Goal: Communication & Community: Answer question/provide support

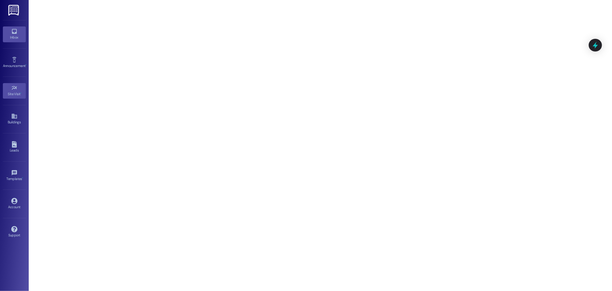
click at [13, 38] on div "Inbox" at bounding box center [14, 37] width 29 height 6
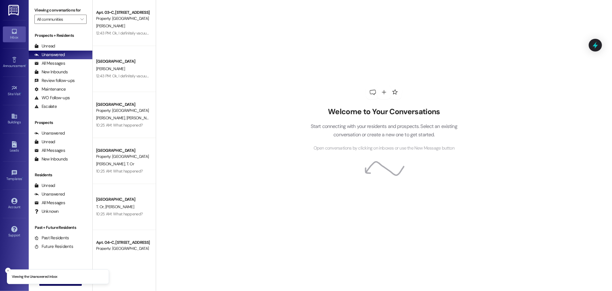
click at [61, 40] on div "Prospects + Residents Unread (0) Unread: Any message you haven't read yet will …" at bounding box center [61, 71] width 64 height 78
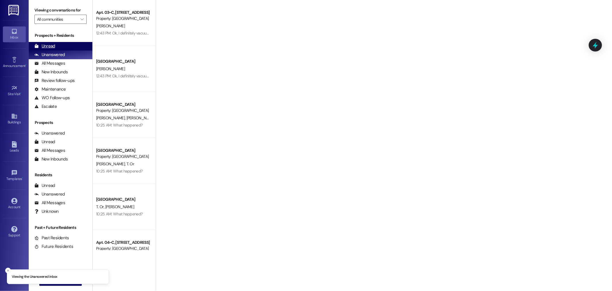
click at [68, 47] on div "Unread (0)" at bounding box center [61, 46] width 64 height 9
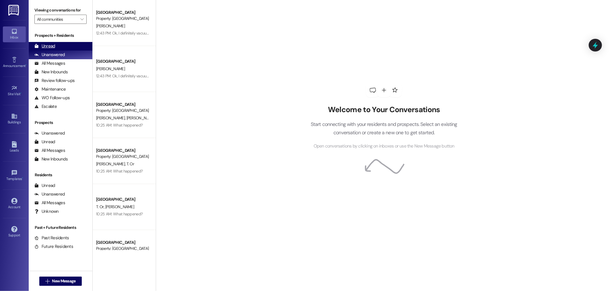
click at [39, 43] on div "Unread" at bounding box center [44, 46] width 21 height 6
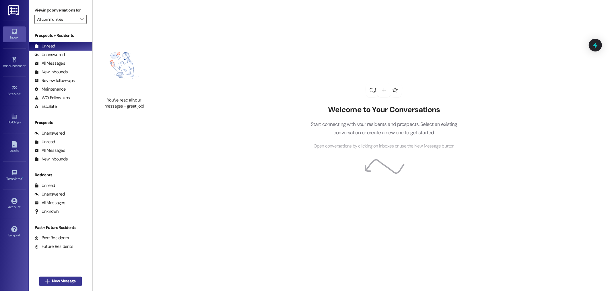
click at [60, 278] on span "New Message" at bounding box center [64, 281] width 24 height 6
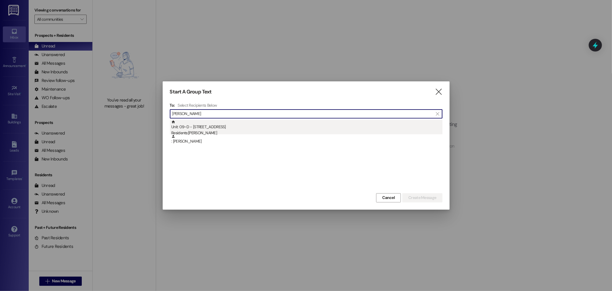
type input "[PERSON_NAME]"
click at [213, 131] on div "Residents: [PERSON_NAME]" at bounding box center [306, 133] width 271 height 6
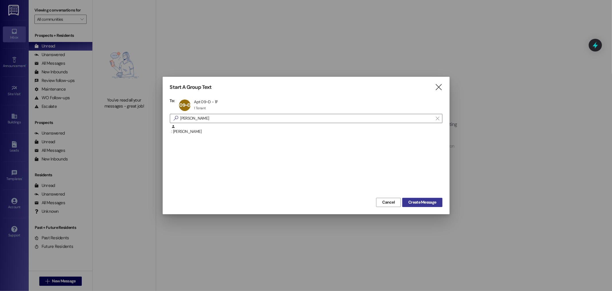
click at [423, 202] on span "Create Message" at bounding box center [423, 202] width 28 height 6
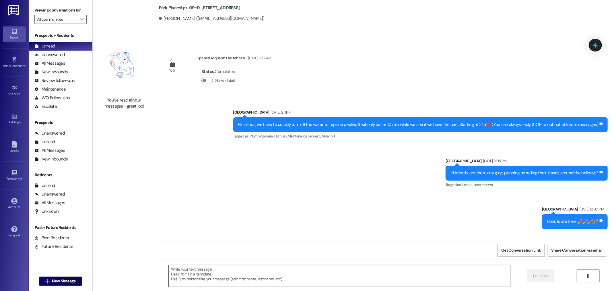
scroll to position [9724, 0]
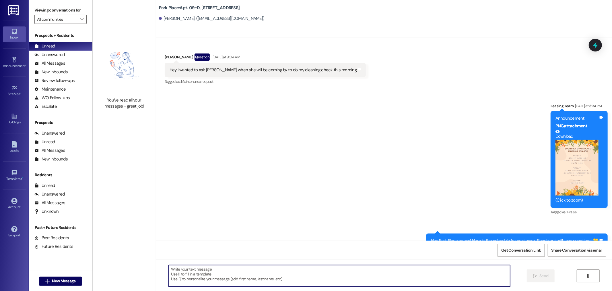
click at [340, 273] on textarea at bounding box center [340, 276] width 342 height 22
drag, startPoint x: 302, startPoint y: 269, endPoint x: 331, endPoint y: 149, distance: 123.2
click at [329, 145] on div "Announcement, sent via SMS Leasing Team [DATE] at 3:34 PM Announcement: PNG att…" at bounding box center [384, 175] width 456 height 171
type textarea "Hey [PERSON_NAME]! Do you have pictures of the stuff that still needs to be cle…"
click at [546, 276] on span "Send" at bounding box center [544, 275] width 9 height 6
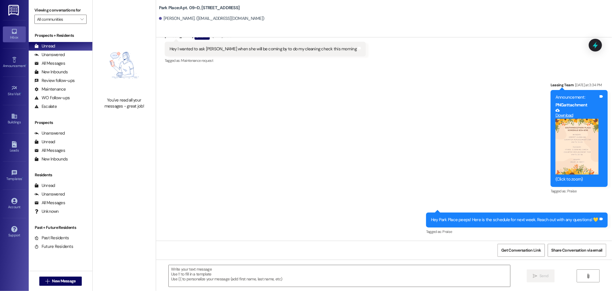
scroll to position [9764, 0]
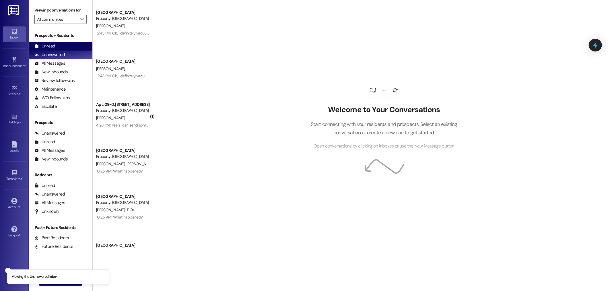
click at [55, 43] on div "Unread (0)" at bounding box center [61, 46] width 64 height 9
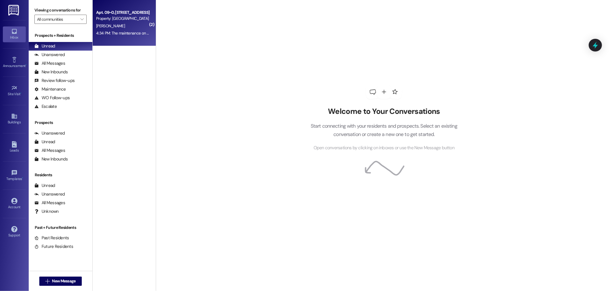
click at [116, 26] on div "C. Slater" at bounding box center [123, 25] width 54 height 7
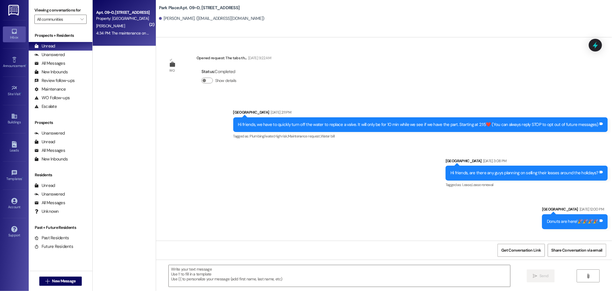
scroll to position [10040, 0]
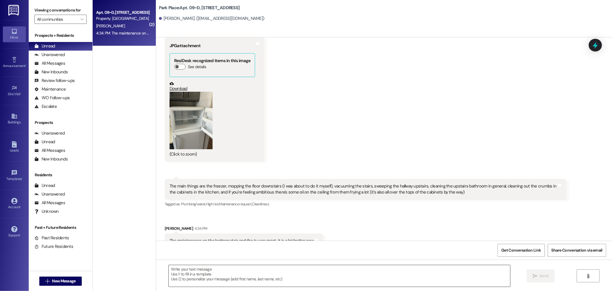
click at [380, 274] on textarea at bounding box center [340, 276] width 342 height 22
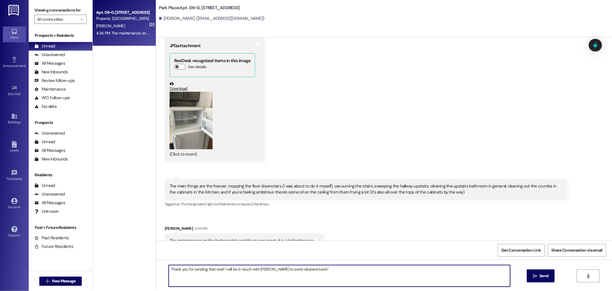
type textarea "Thank you for sending that over! I will be in touch with Jonsey to send cleaner…"
click at [328, 277] on textarea at bounding box center [340, 276] width 342 height 22
type textarea "Did they already move the TV?"
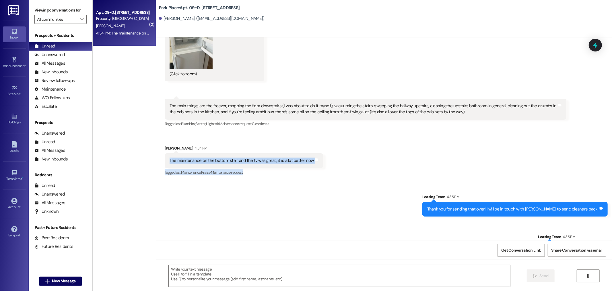
drag, startPoint x: 162, startPoint y: 138, endPoint x: 298, endPoint y: 152, distance: 136.8
click at [298, 152] on div "Carson Slater 4:34 PM The maintenance on the bottom stair and the tv was great,…" at bounding box center [244, 160] width 158 height 31
click at [312, 168] on div "Tagged as: Maintenance , Click to highlight conversations about Maintenance Pra…" at bounding box center [244, 172] width 158 height 8
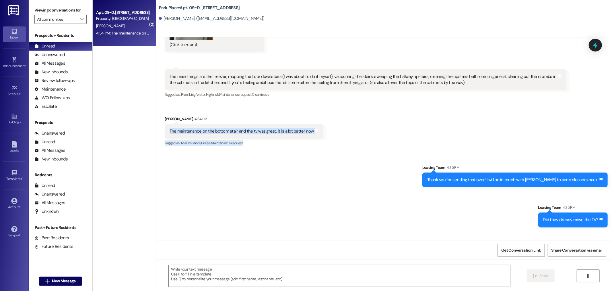
scroll to position [10160, 0]
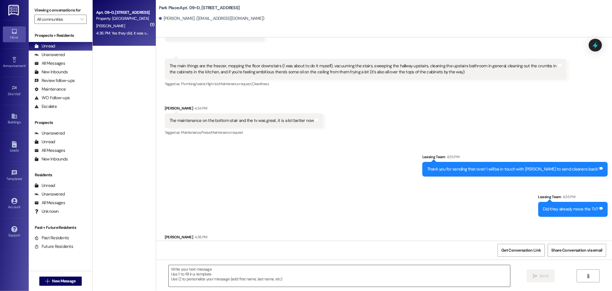
click at [243, 279] on textarea at bounding box center [340, 276] width 342 height 22
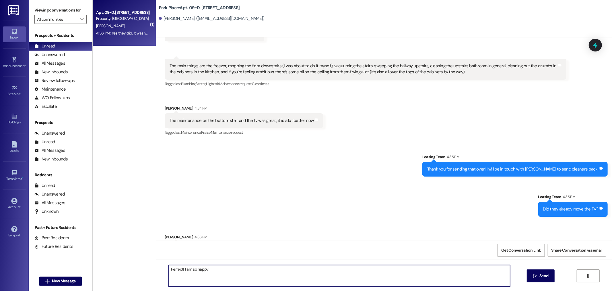
type textarea "Perfect! I am so happy!"
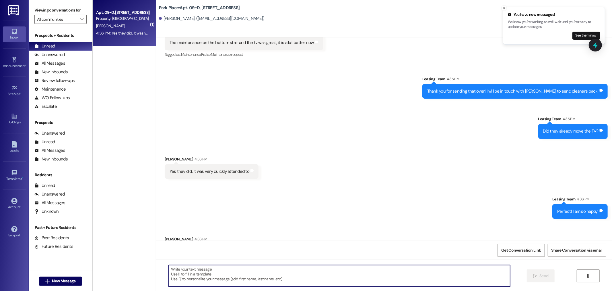
scroll to position [10240, 0]
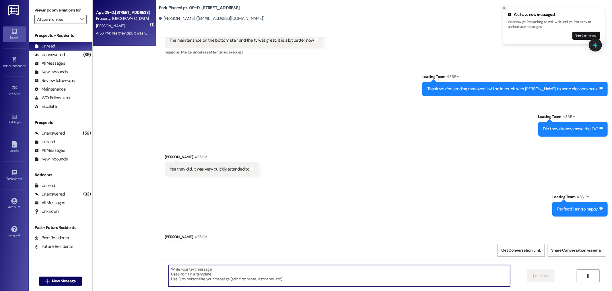
click at [502, 7] on button "Close toast" at bounding box center [505, 8] width 6 height 6
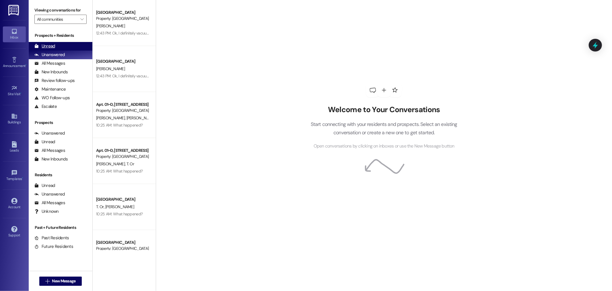
click at [60, 44] on div "Unread (0)" at bounding box center [61, 46] width 64 height 9
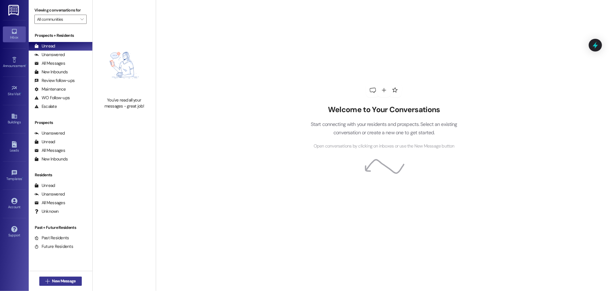
click at [59, 283] on span "New Message" at bounding box center [64, 281] width 24 height 6
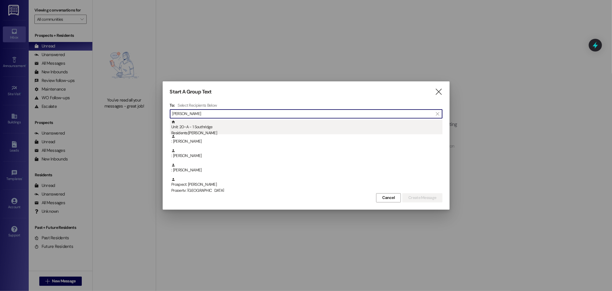
type input "julia"
click at [222, 131] on div "Residents: Julia Collings" at bounding box center [306, 133] width 271 height 6
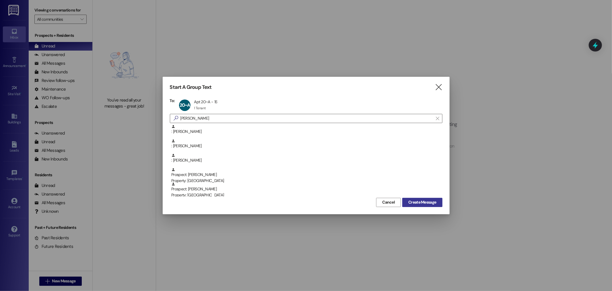
click at [428, 206] on button "Create Message" at bounding box center [422, 202] width 40 height 9
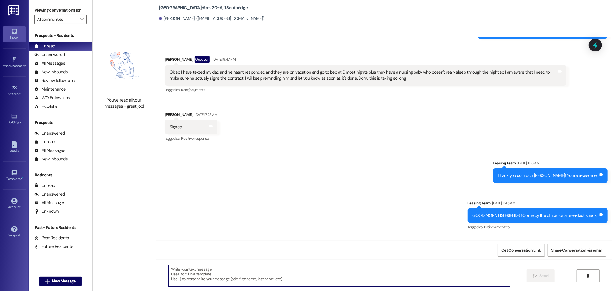
click at [425, 280] on textarea at bounding box center [340, 276] width 342 height 22
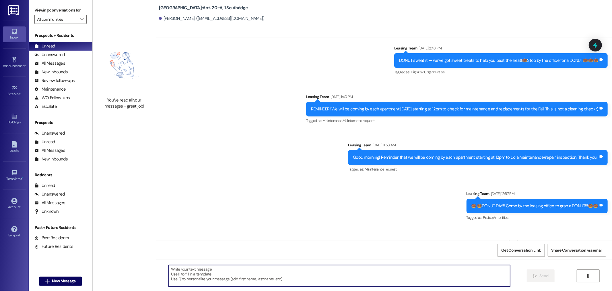
scroll to position [3605, 0]
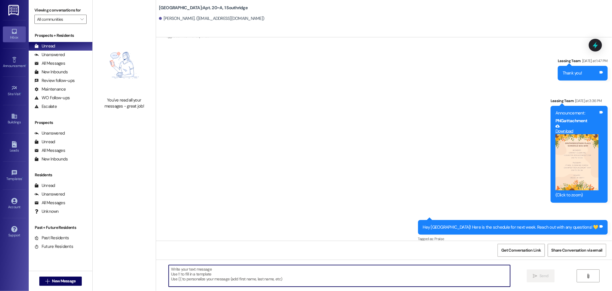
click at [425, 280] on textarea at bounding box center [340, 276] width 342 height 22
click at [184, 266] on textarea "Hey Julia! One of your roommates, Savannah Anderton, is going to move her stuff…" at bounding box center [340, 276] width 342 height 22
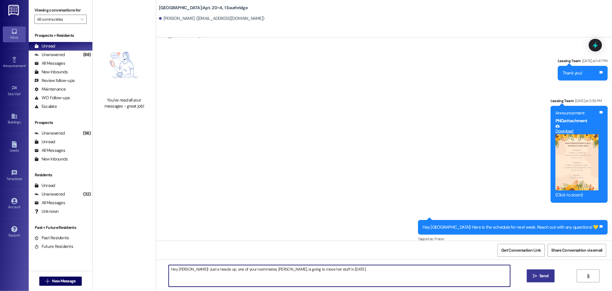
type textarea "Hey Julia! Just a heads up, one of your roommates, Savannah Anderton, is going …"
click at [549, 277] on button " Send" at bounding box center [541, 275] width 28 height 13
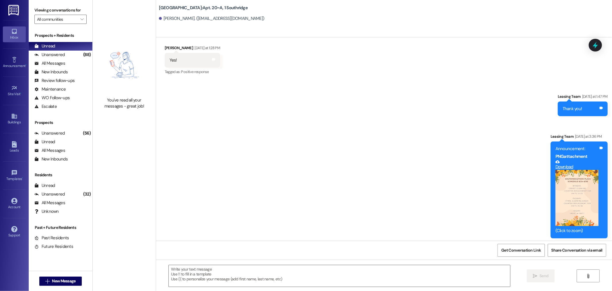
scroll to position [3645, 0]
